Goal: Check status: Check status

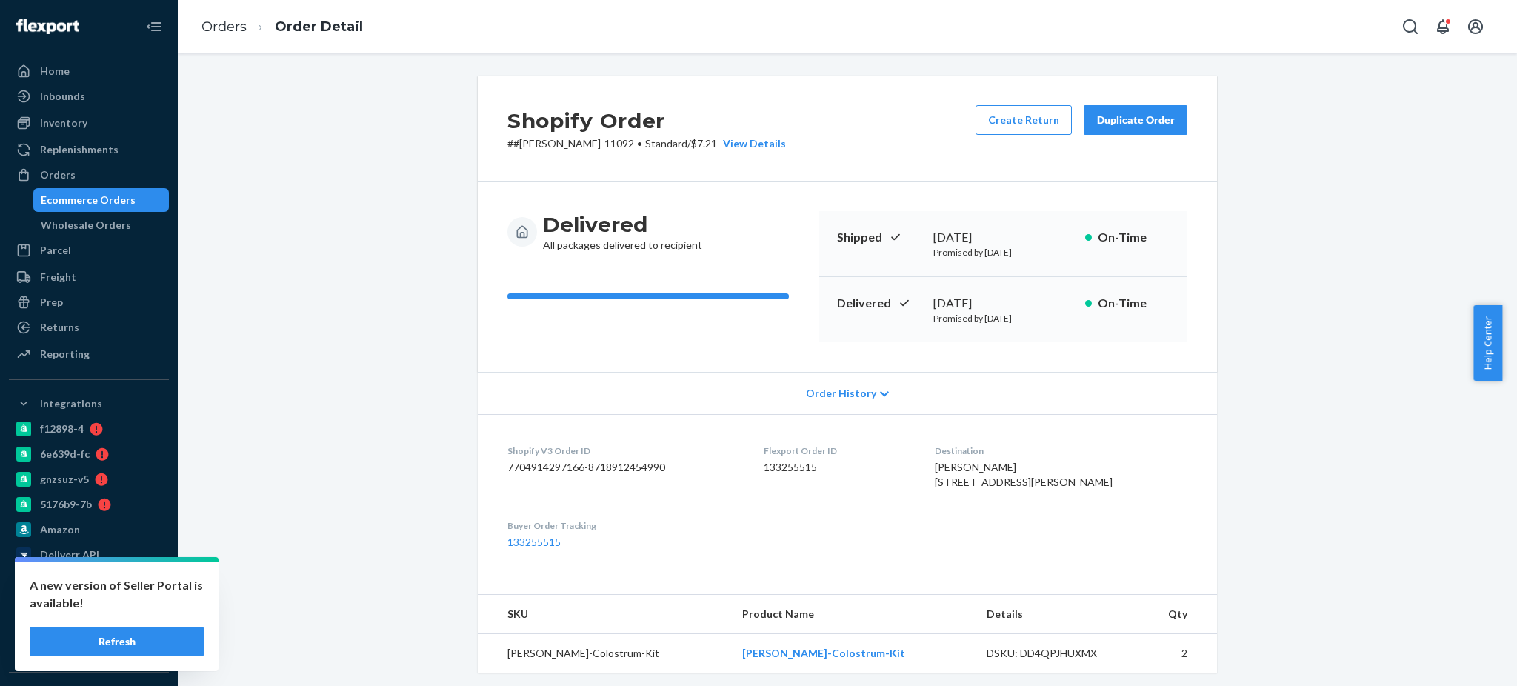
scroll to position [280, 0]
